Goal: Share content

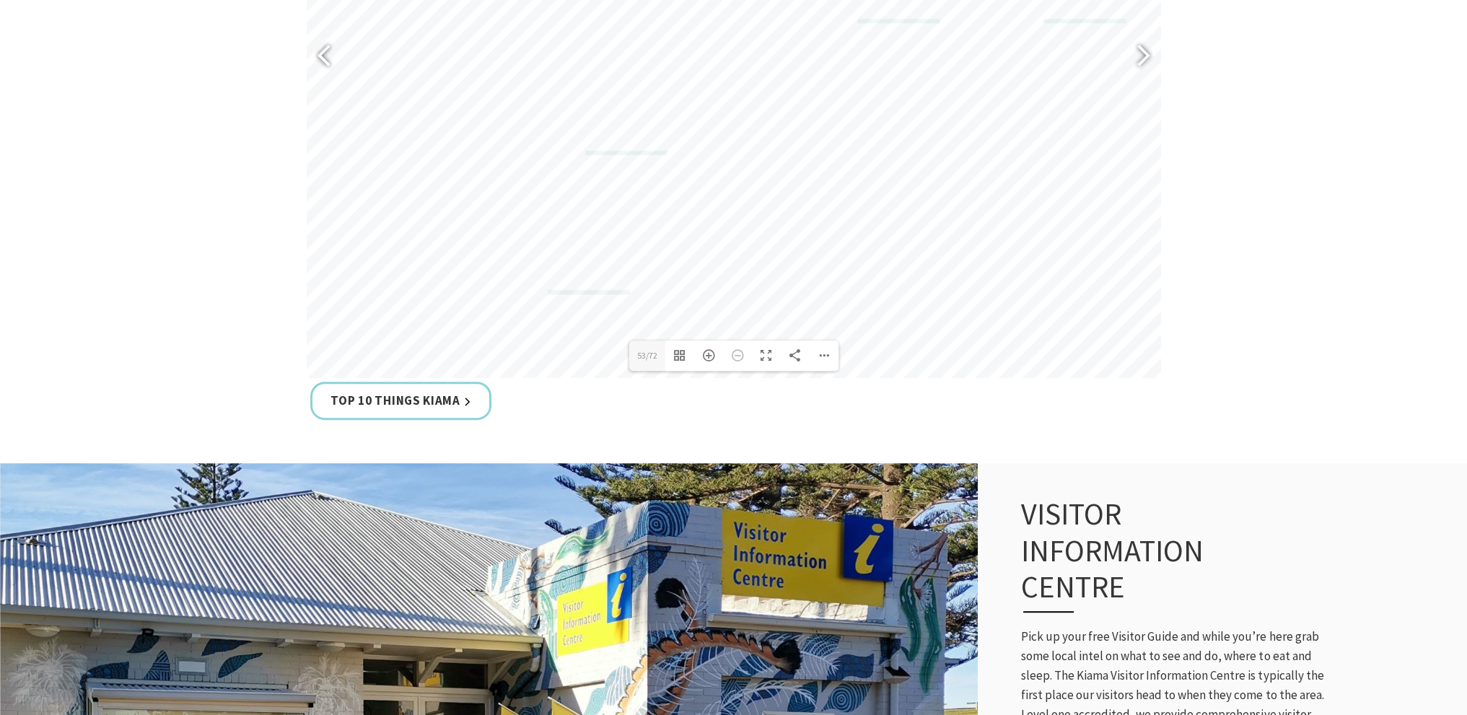
scroll to position [1109, 0]
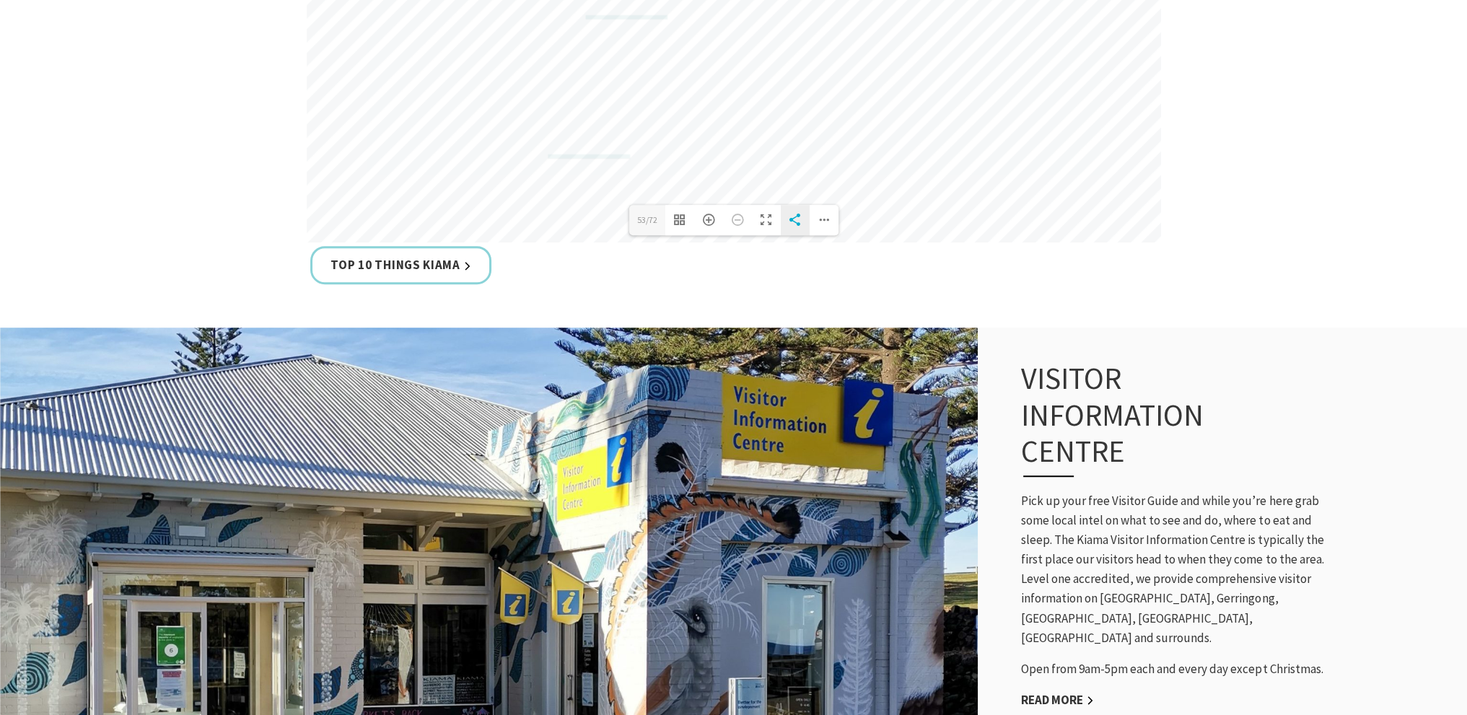
click at [795, 222] on div "Share" at bounding box center [795, 220] width 29 height 30
type textarea "[URL][DOMAIN_NAME]"
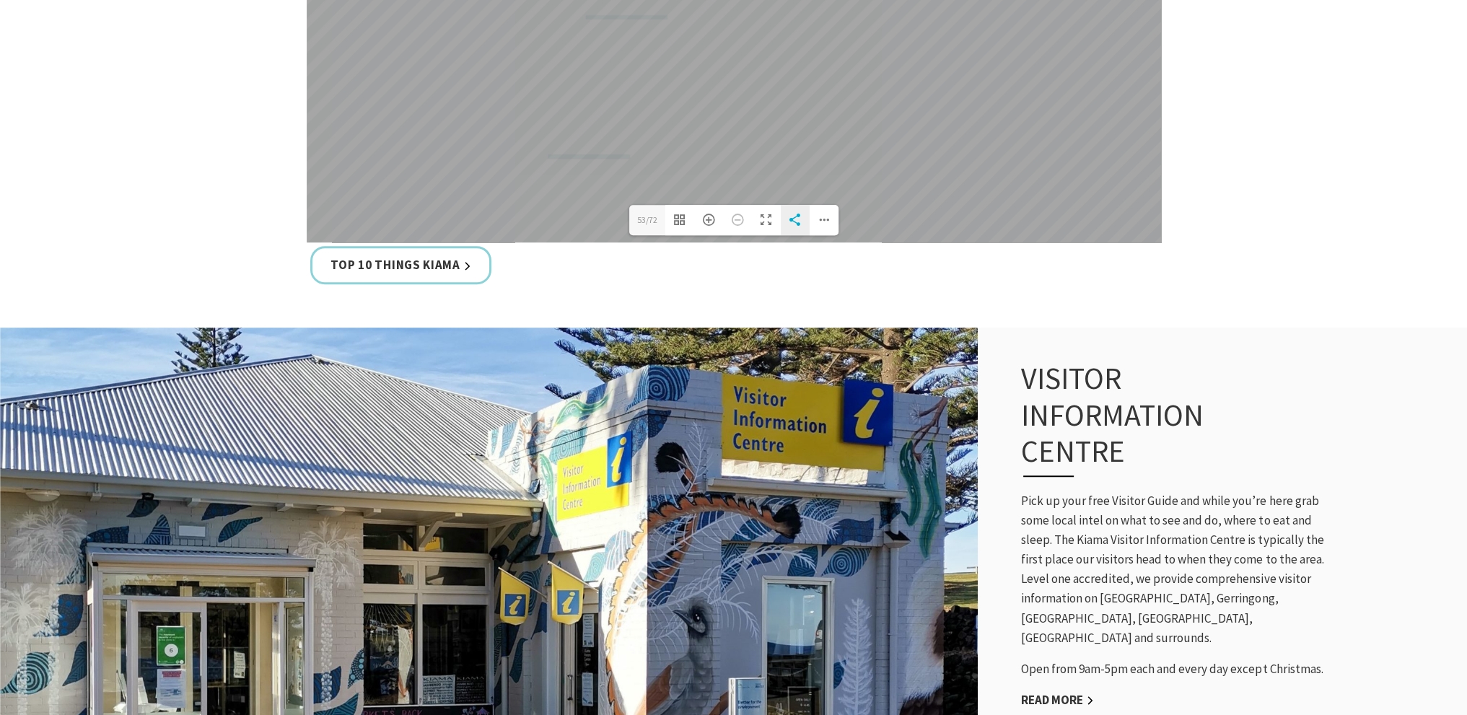
click at [797, 223] on div "Share" at bounding box center [795, 220] width 29 height 30
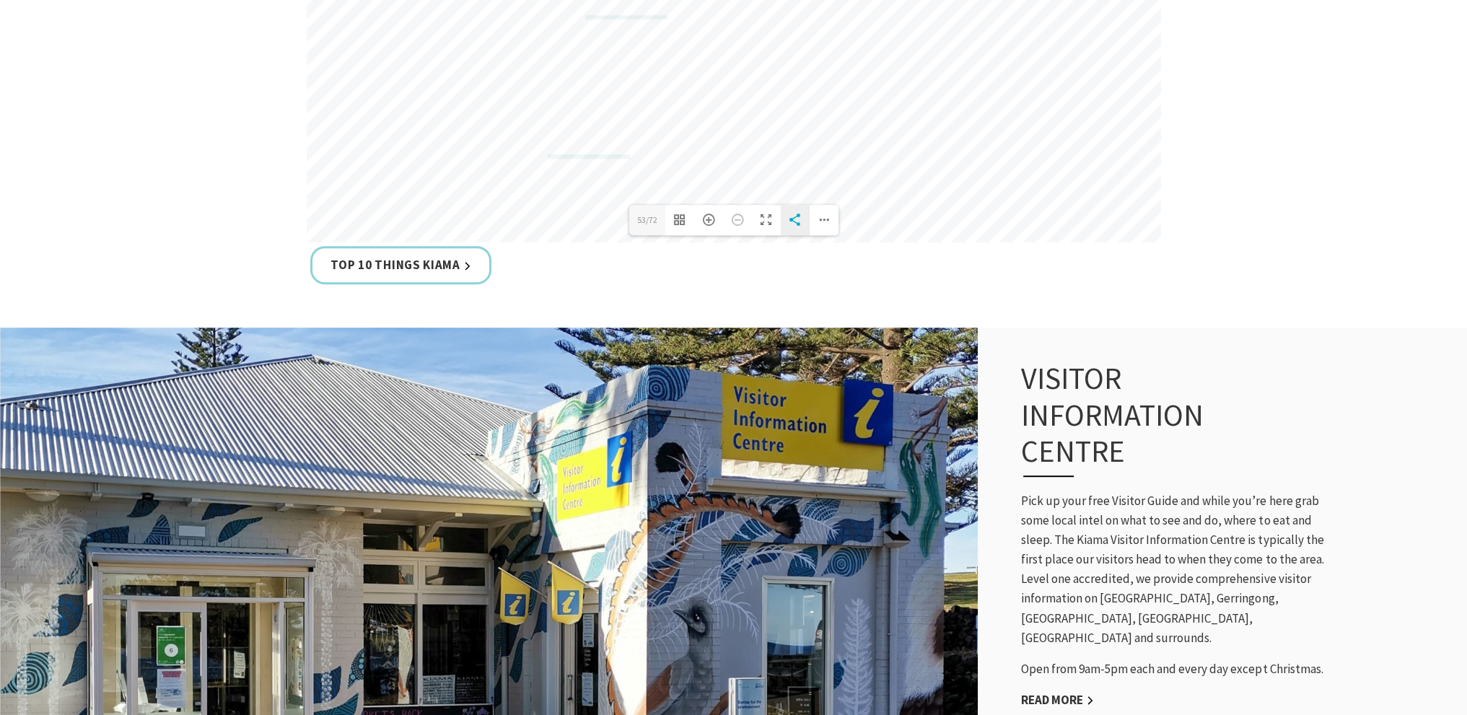
click at [796, 219] on div "Share" at bounding box center [795, 220] width 29 height 30
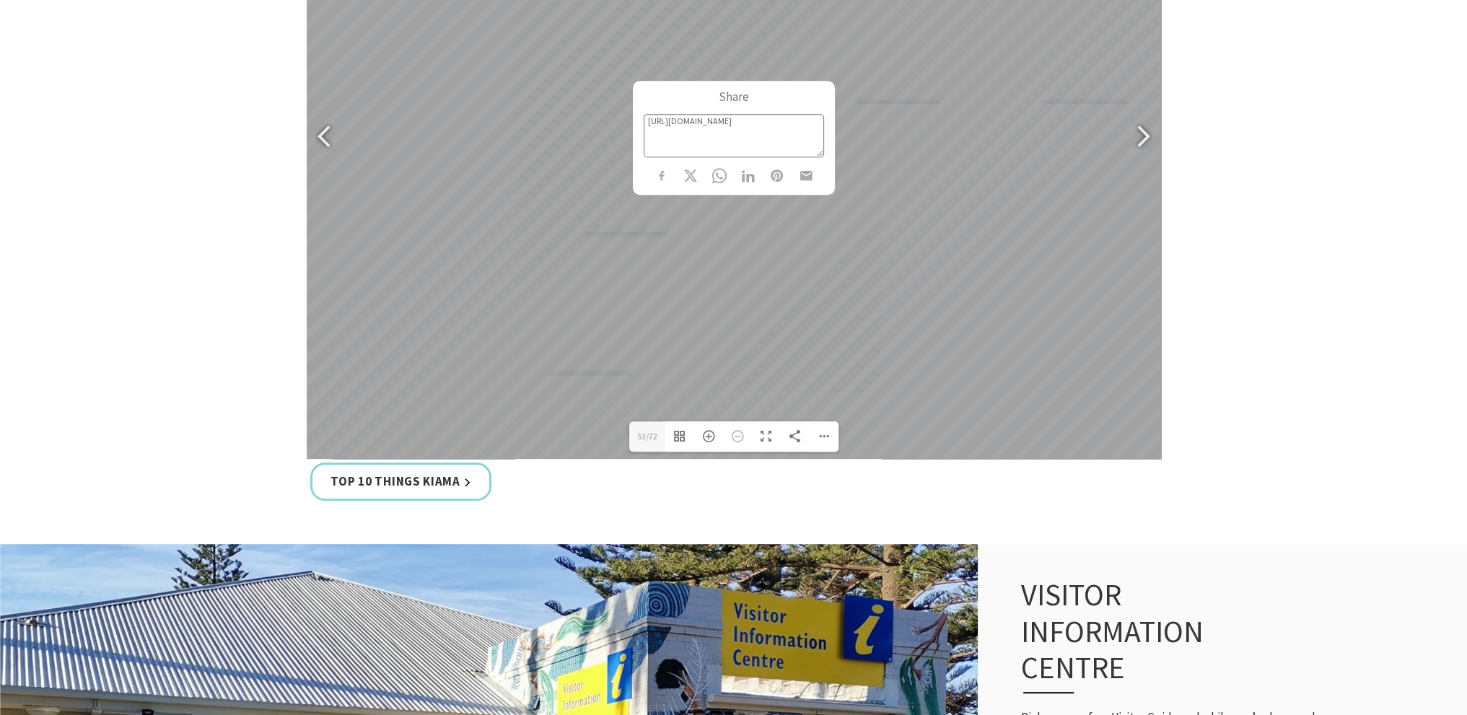
scroll to position [748, 0]
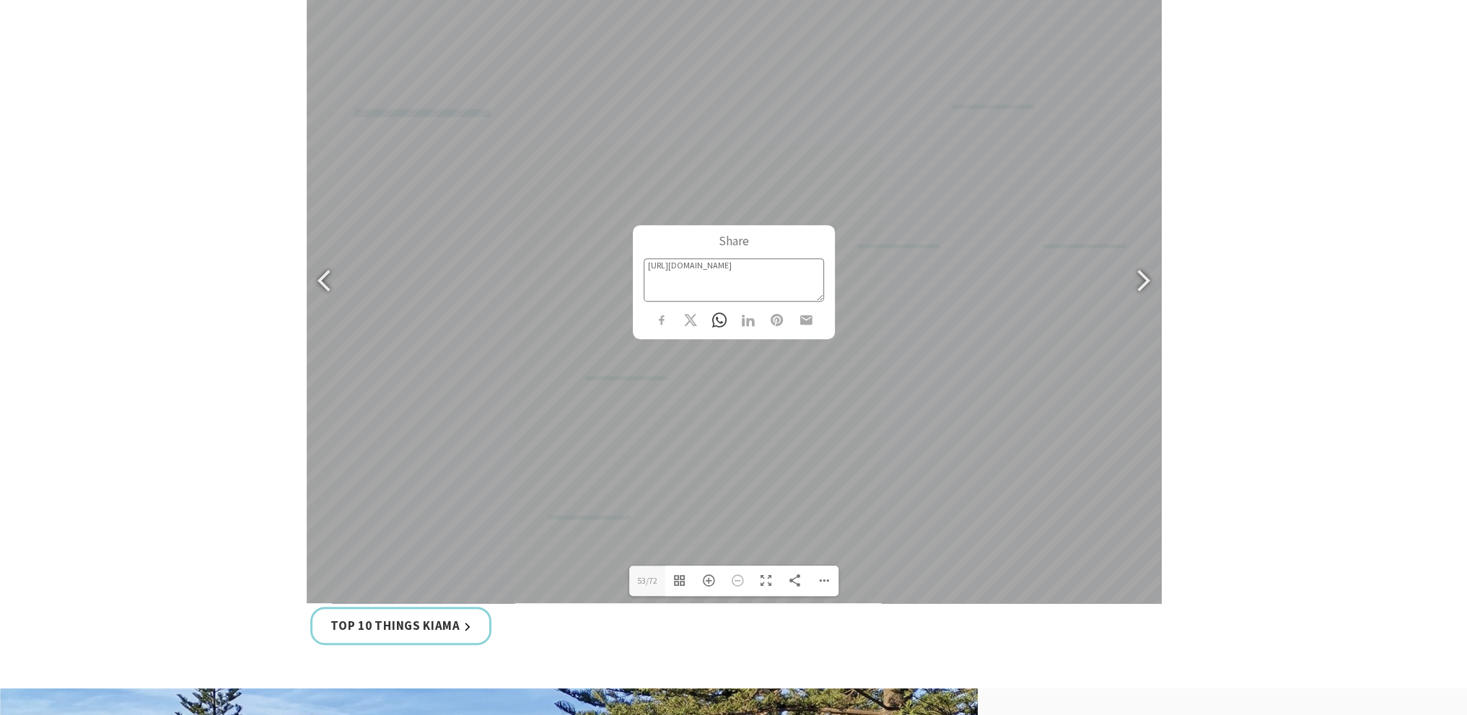
click at [723, 320] on div at bounding box center [719, 321] width 29 height 29
click at [1296, 473] on section "The 2025 Kiama Visitor Guide is the must-have handbook for visitors, highlighti…" at bounding box center [733, 239] width 1467 height 900
drag, startPoint x: 690, startPoint y: 289, endPoint x: 644, endPoint y: 266, distance: 52.0
click at [644, 266] on textarea "[URL][DOMAIN_NAME]" at bounding box center [734, 279] width 180 height 43
click at [1288, 276] on section "The 2025 Kiama Visitor Guide is the must-have handbook for visitors, highlighti…" at bounding box center [733, 239] width 1467 height 900
